Goal: Check status: Check status

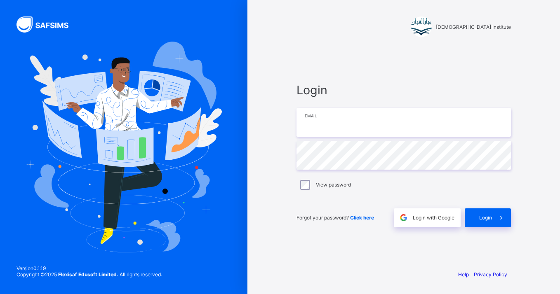
click at [331, 115] on input "email" at bounding box center [403, 122] width 214 height 29
paste input "**********"
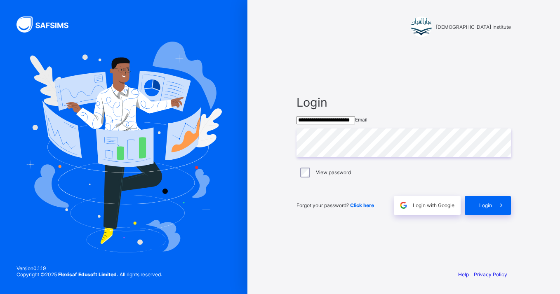
type input "**********"
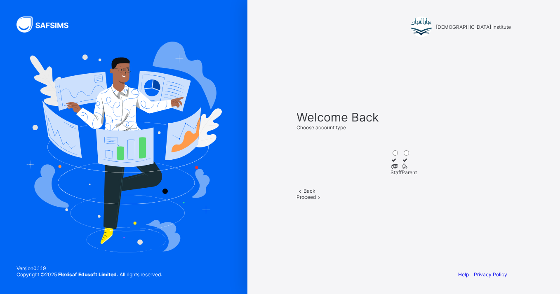
click at [417, 163] on div at bounding box center [409, 166] width 15 height 6
click at [316, 200] on span "Proceed" at bounding box center [305, 197] width 19 height 6
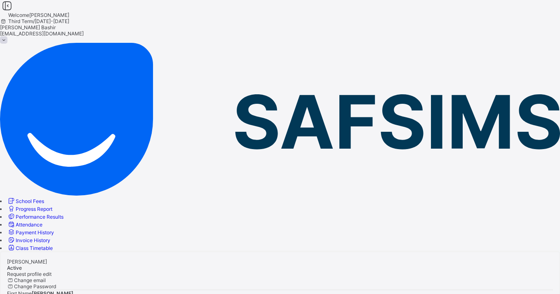
click at [52, 206] on span "Progress Report" at bounding box center [34, 209] width 37 height 6
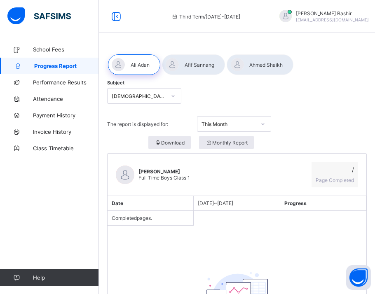
click at [191, 71] on div at bounding box center [193, 64] width 63 height 21
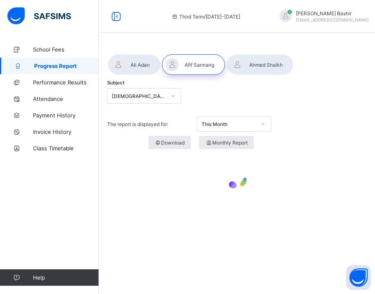
click at [174, 95] on icon at bounding box center [173, 96] width 5 height 8
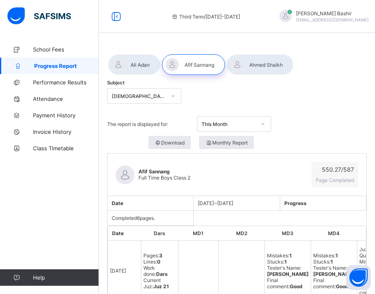
click at [239, 60] on div at bounding box center [260, 64] width 67 height 21
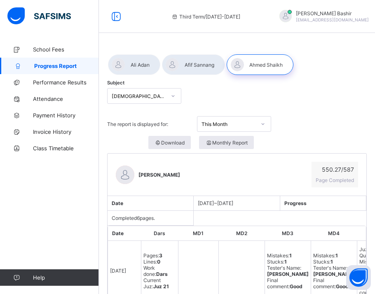
click at [205, 66] on div at bounding box center [193, 64] width 63 height 21
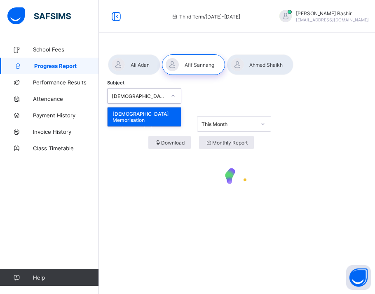
click at [177, 95] on div at bounding box center [173, 95] width 14 height 13
click at [209, 93] on div at bounding box center [237, 96] width 84 height 16
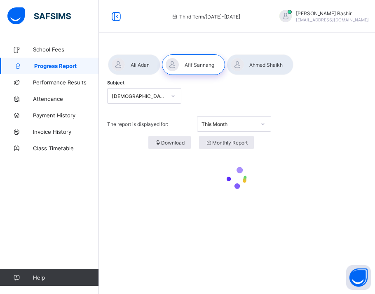
click at [142, 66] on div at bounding box center [134, 64] width 52 height 21
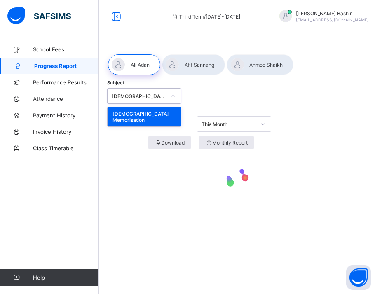
click at [162, 100] on div "[DEMOGRAPHIC_DATA] Memorisation" at bounding box center [137, 96] width 58 height 12
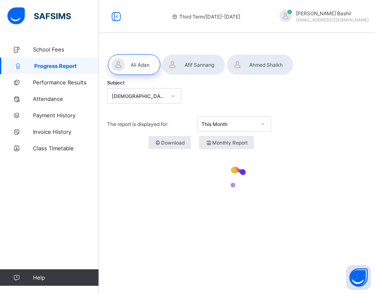
click at [216, 95] on div at bounding box center [237, 96] width 84 height 16
click at [304, 27] on div "Third Term / 2024-2025 Hamid Bashir hamidalsharif@hotmail.com" at bounding box center [332, 16] width 377 height 33
click at [302, 20] on span "[EMAIL_ADDRESS][DOMAIN_NAME]" at bounding box center [332, 19] width 73 height 5
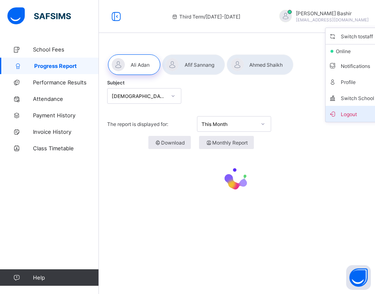
click at [329, 114] on span "Logout" at bounding box center [356, 113] width 54 height 9
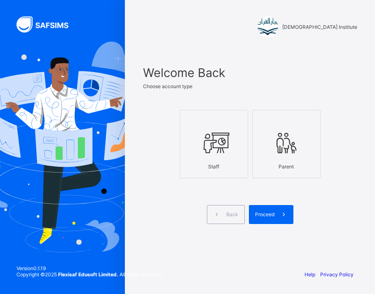
click at [305, 167] on div "Parent" at bounding box center [286, 167] width 59 height 14
click at [267, 219] on div "Proceed" at bounding box center [271, 214] width 45 height 19
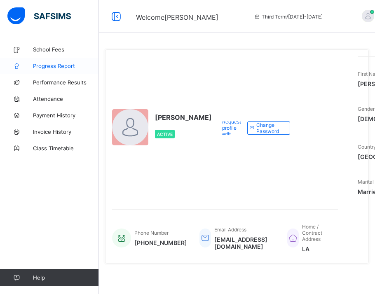
click at [57, 69] on span "Progress Report" at bounding box center [66, 66] width 66 height 7
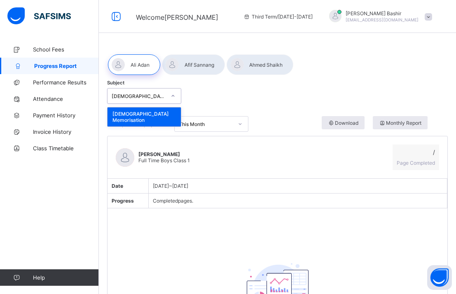
click at [177, 96] on div at bounding box center [173, 95] width 14 height 13
click at [169, 114] on div "[DEMOGRAPHIC_DATA] Memorisation" at bounding box center [144, 117] width 73 height 19
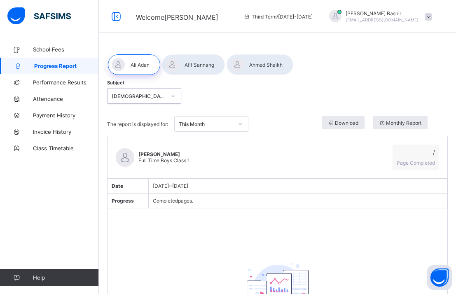
click at [203, 68] on div at bounding box center [193, 64] width 63 height 21
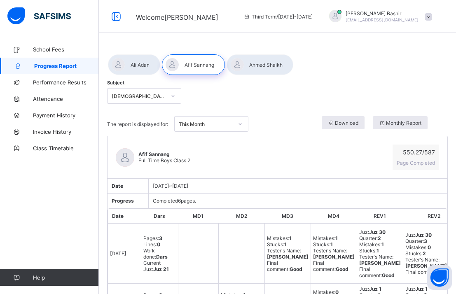
click at [179, 93] on div at bounding box center [173, 95] width 14 height 13
click at [269, 66] on div at bounding box center [260, 64] width 67 height 21
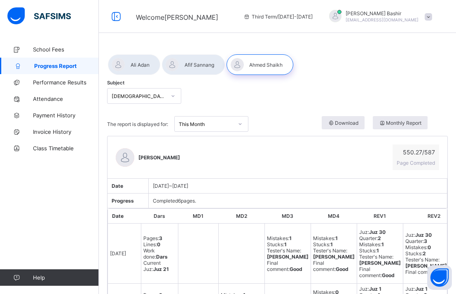
click at [203, 68] on div at bounding box center [193, 64] width 63 height 21
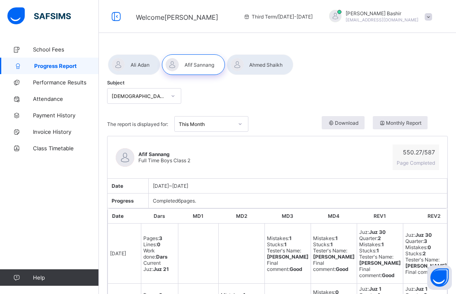
click at [259, 64] on div at bounding box center [260, 64] width 67 height 21
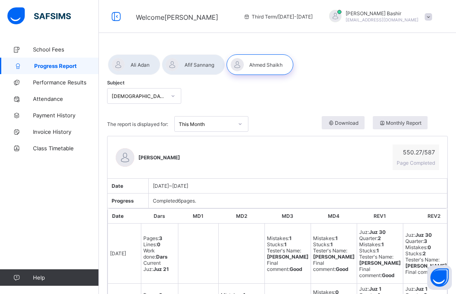
click at [216, 68] on div at bounding box center [193, 64] width 63 height 21
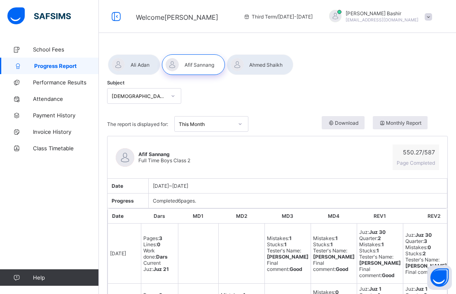
click at [272, 63] on div at bounding box center [260, 64] width 67 height 21
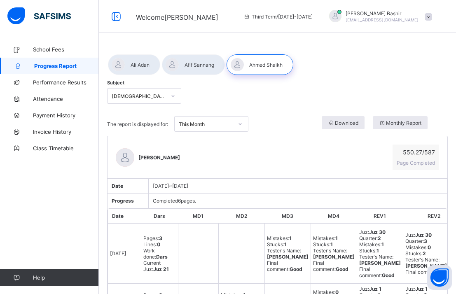
click at [146, 65] on div at bounding box center [134, 64] width 52 height 21
